Goal: Use online tool/utility

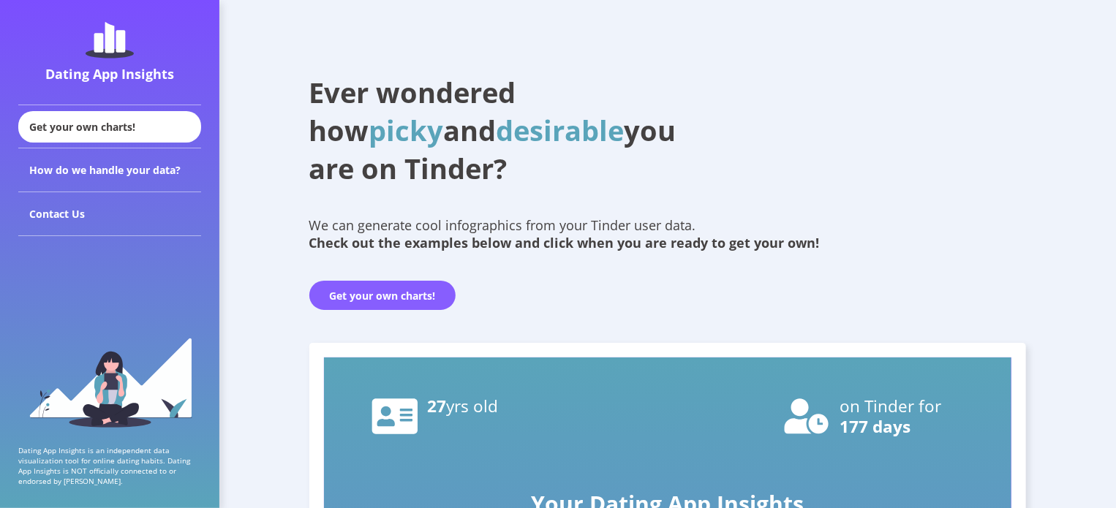
click at [357, 295] on button "Get your own charts!" at bounding box center [382, 295] width 146 height 29
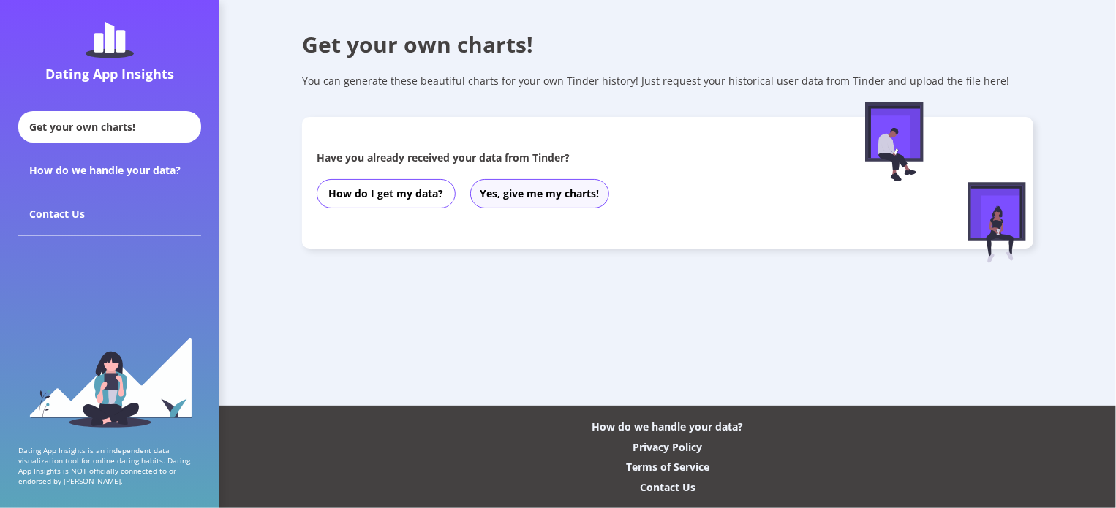
click at [525, 192] on button "Yes, give me my charts!" at bounding box center [539, 193] width 139 height 29
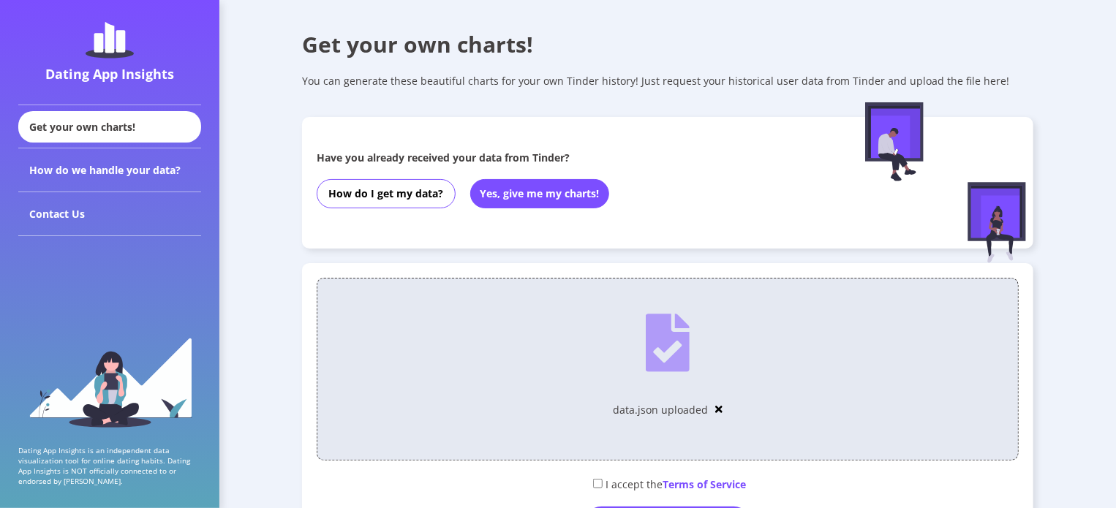
click at [596, 488] on input "checkbox" at bounding box center [598, 484] width 10 height 10
checkbox input "true"
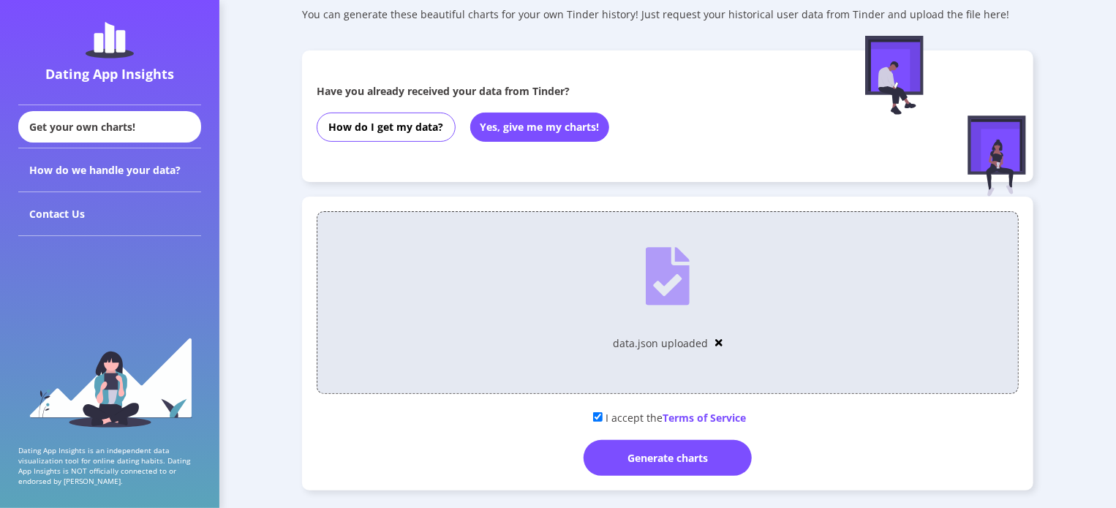
scroll to position [70, 0]
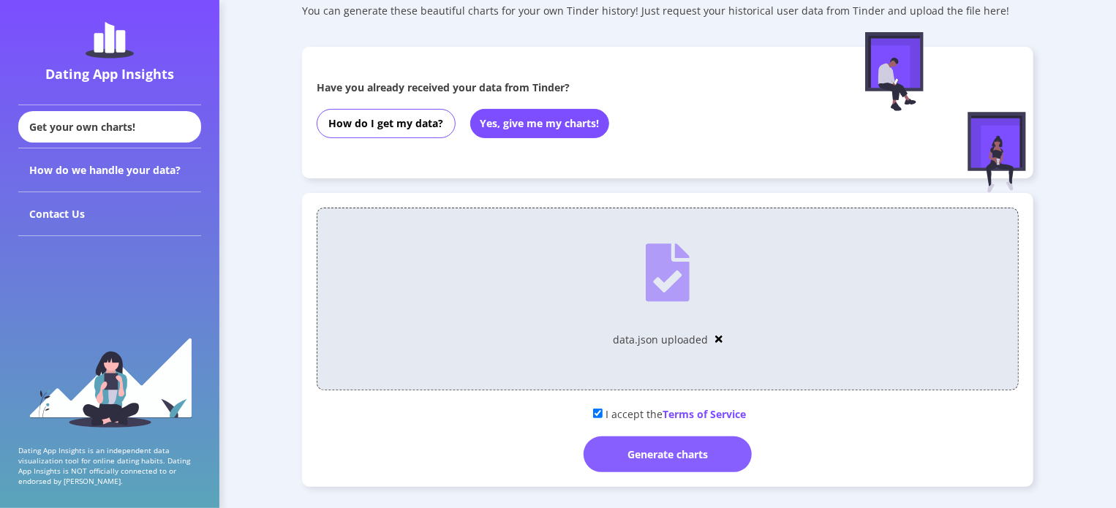
click at [692, 461] on div "Generate charts" at bounding box center [668, 455] width 168 height 36
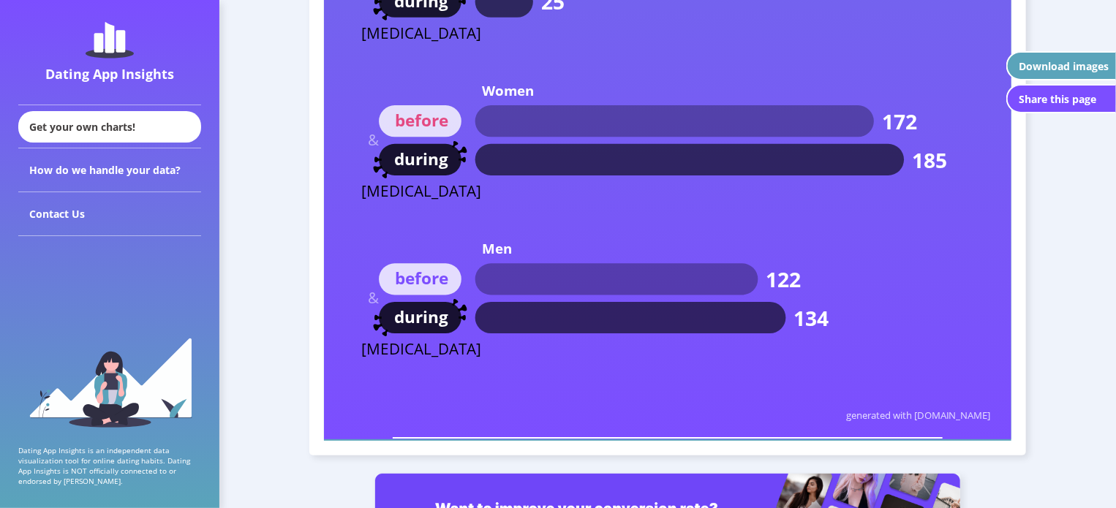
scroll to position [8370, 0]
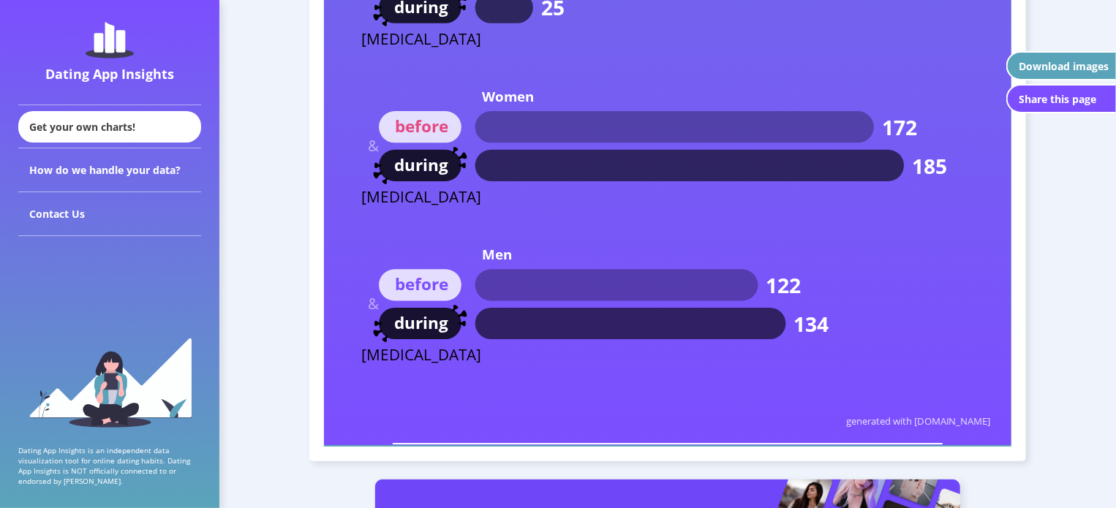
click at [1072, 64] on div "Download images" at bounding box center [1064, 66] width 90 height 14
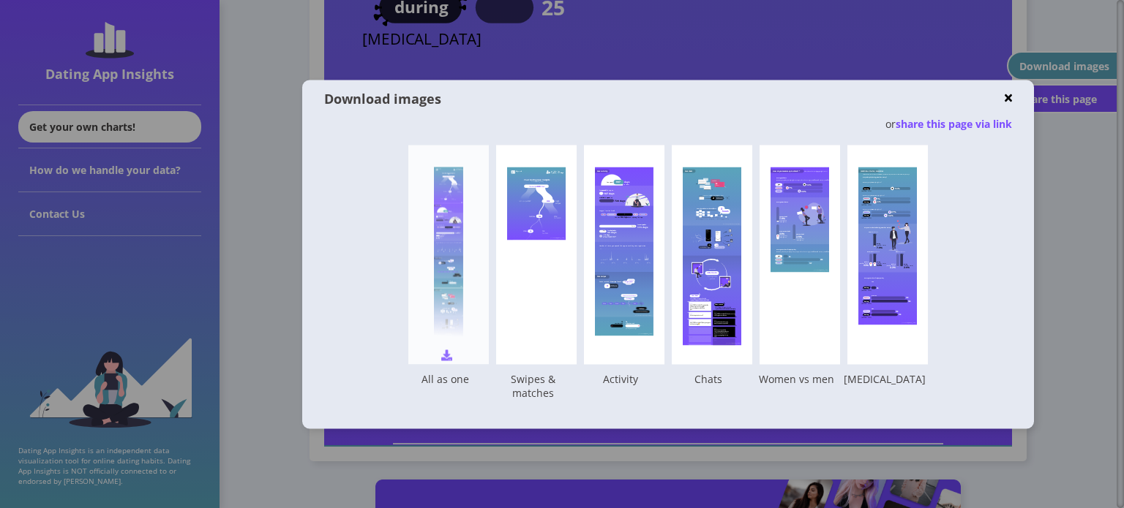
click at [453, 242] on div at bounding box center [448, 255] width 29 height 176
click at [1007, 99] on img at bounding box center [1007, 98] width 7 height 11
